Goal: Transaction & Acquisition: Purchase product/service

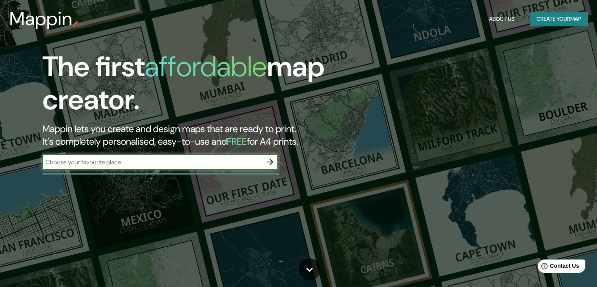
click at [575, 24] on button "Create your map" at bounding box center [558, 19] width 57 height 15
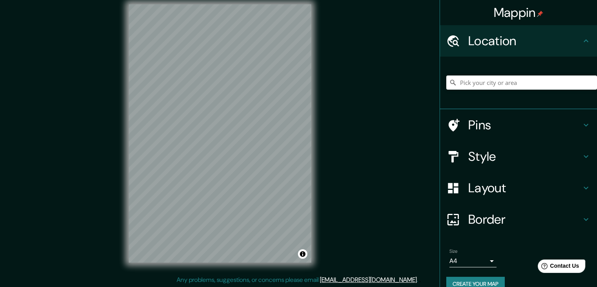
scroll to position [9, 0]
click at [322, 234] on div "© Mapbox © OpenStreetMap Improve this map" at bounding box center [220, 132] width 208 height 283
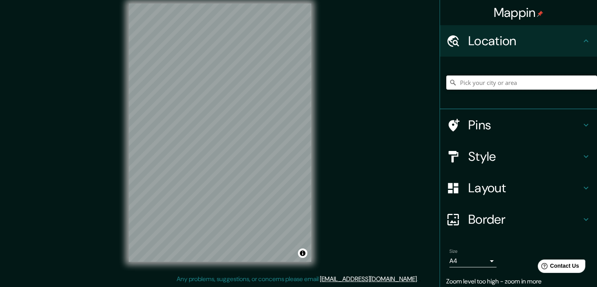
click at [503, 85] on input "Pick your city or area" at bounding box center [521, 82] width 151 height 14
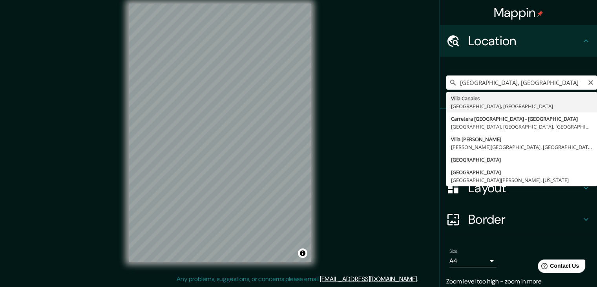
type input "[GEOGRAPHIC_DATA], [GEOGRAPHIC_DATA], [GEOGRAPHIC_DATA]"
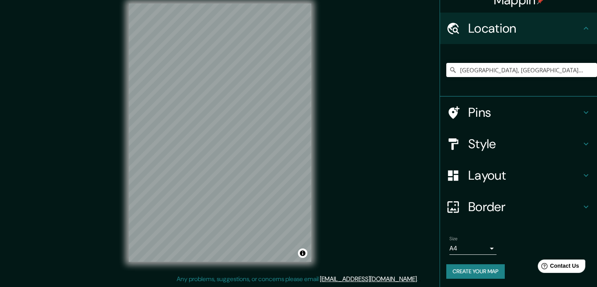
scroll to position [13, 0]
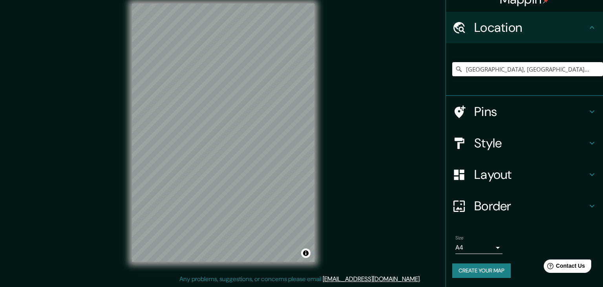
click at [482, 245] on body "Mappin Location [GEOGRAPHIC_DATA], [GEOGRAPHIC_DATA], [GEOGRAPHIC_DATA] Pins St…" at bounding box center [301, 134] width 603 height 287
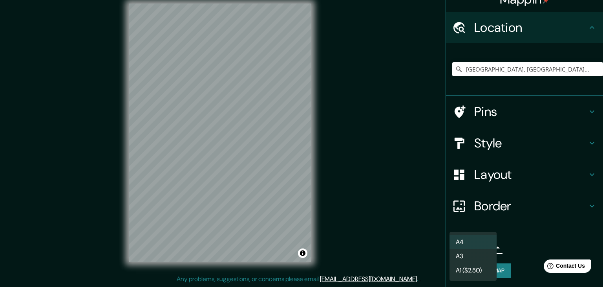
click at [475, 256] on li "A3" at bounding box center [473, 256] width 47 height 14
type input "a4"
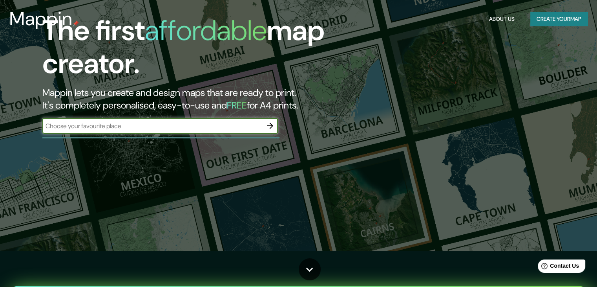
scroll to position [39, 0]
